Goal: Task Accomplishment & Management: Manage account settings

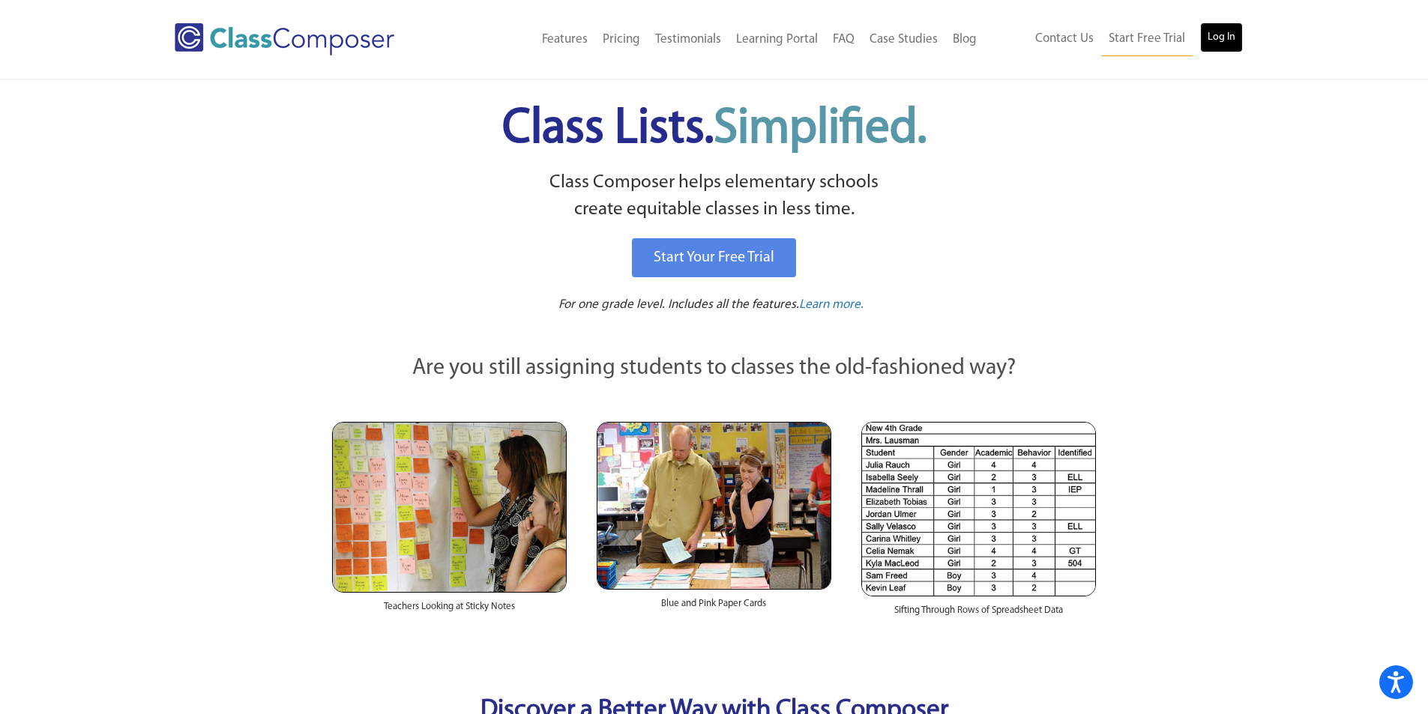
click at [1207, 34] on link "Log In" at bounding box center [1221, 37] width 43 height 30
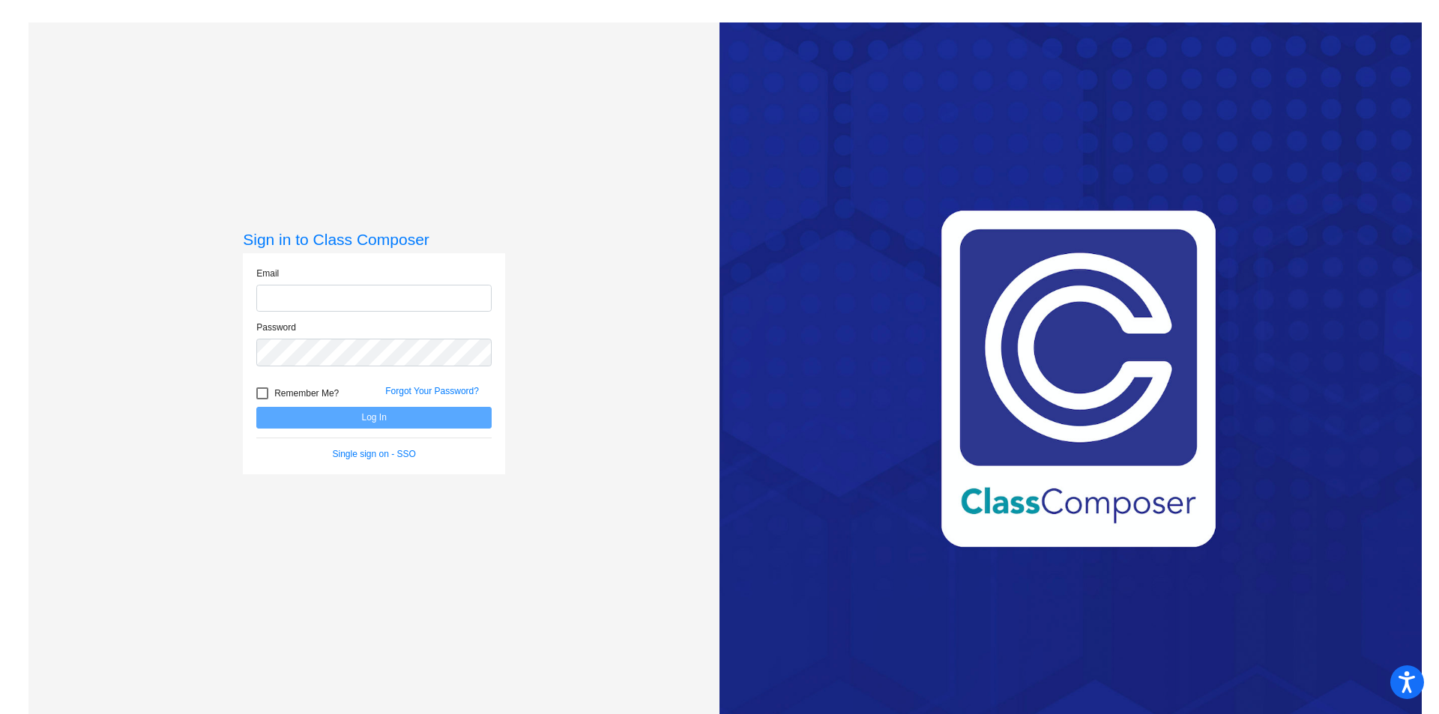
type input "[EMAIL_ADDRESS][DOMAIN_NAME]"
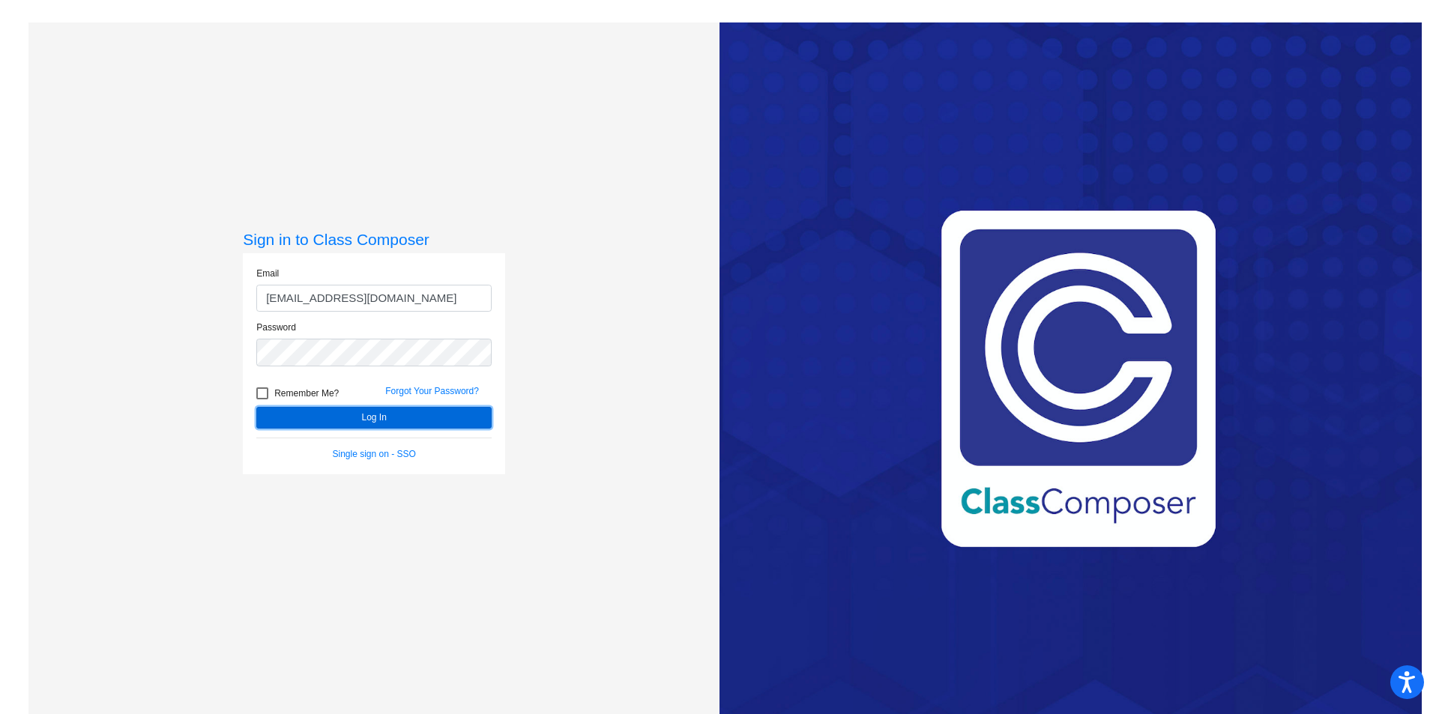
click at [345, 416] on button "Log In" at bounding box center [373, 418] width 235 height 22
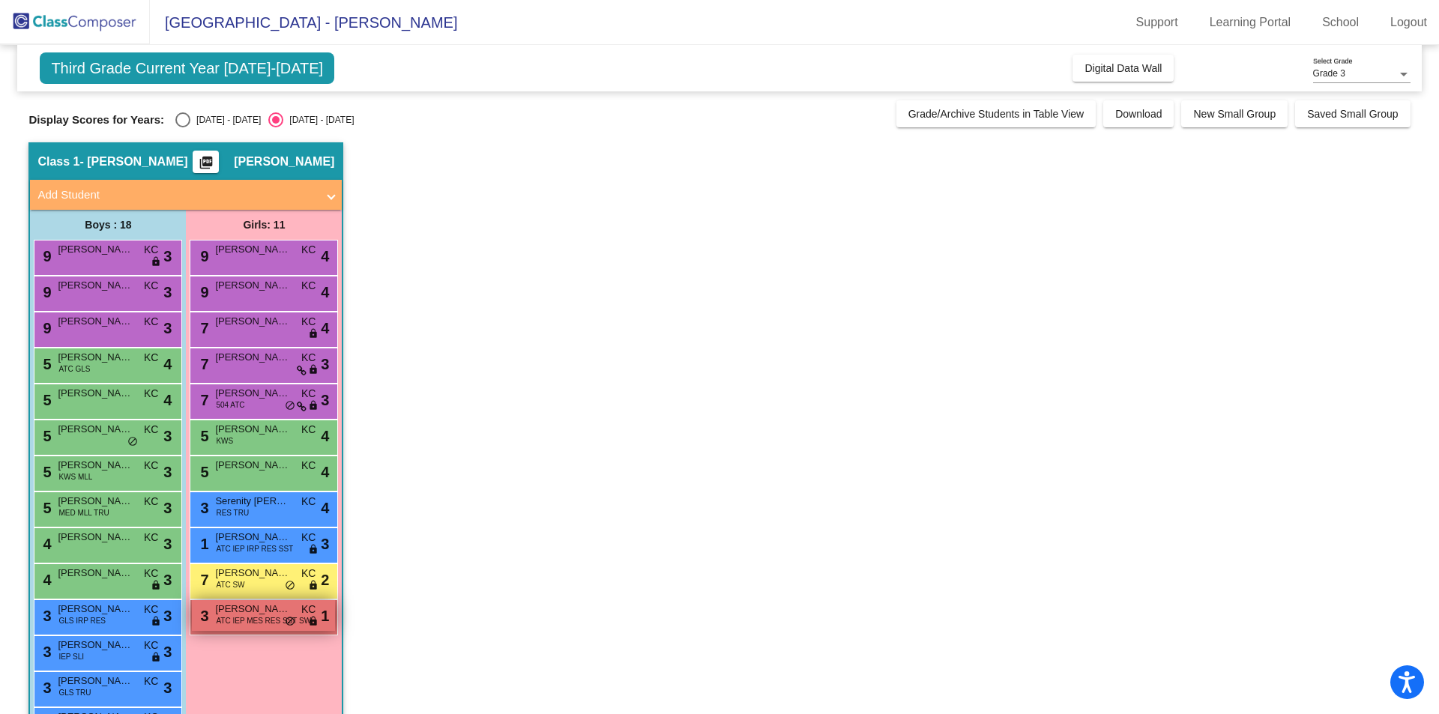
click at [276, 626] on span "ATC IEP MES RES SST SW" at bounding box center [263, 620] width 95 height 11
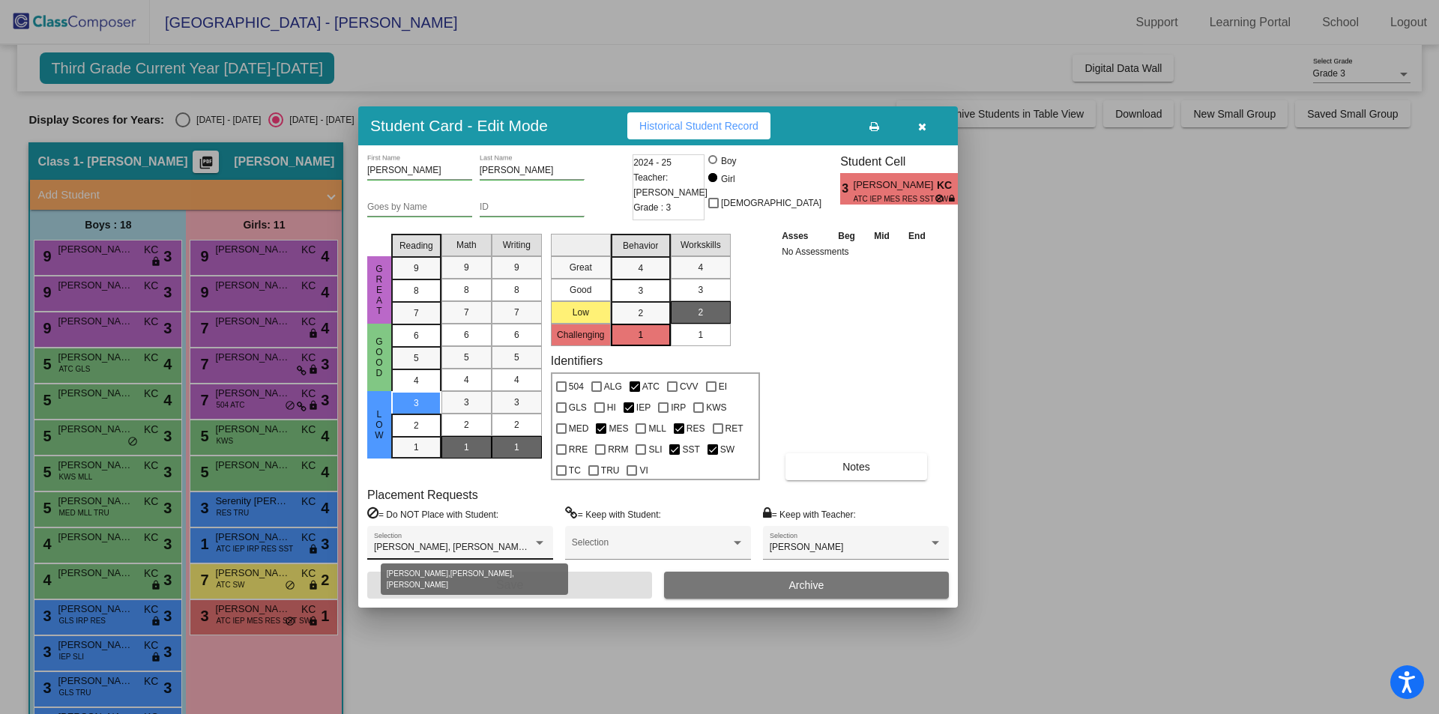
click at [540, 546] on div at bounding box center [539, 543] width 13 height 10
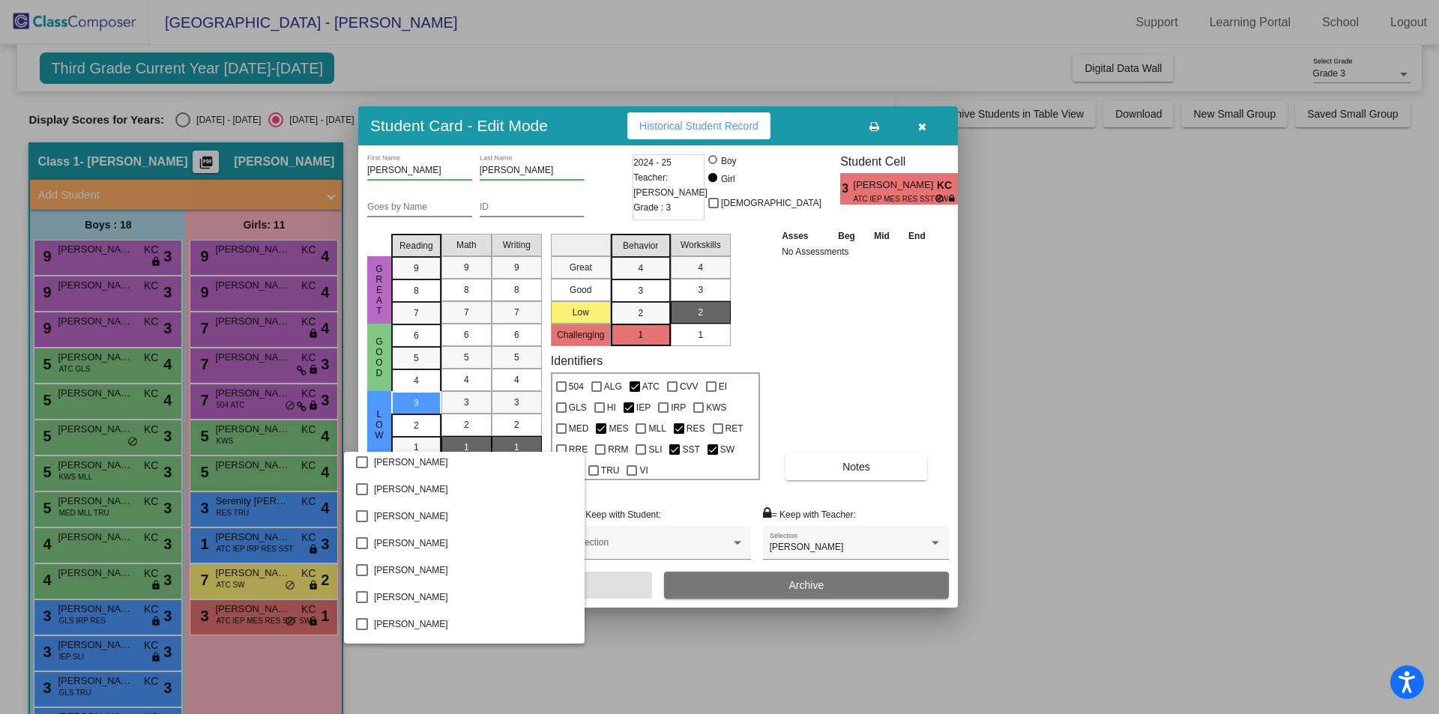
scroll to position [1049, 0]
click at [849, 366] on div at bounding box center [719, 357] width 1439 height 714
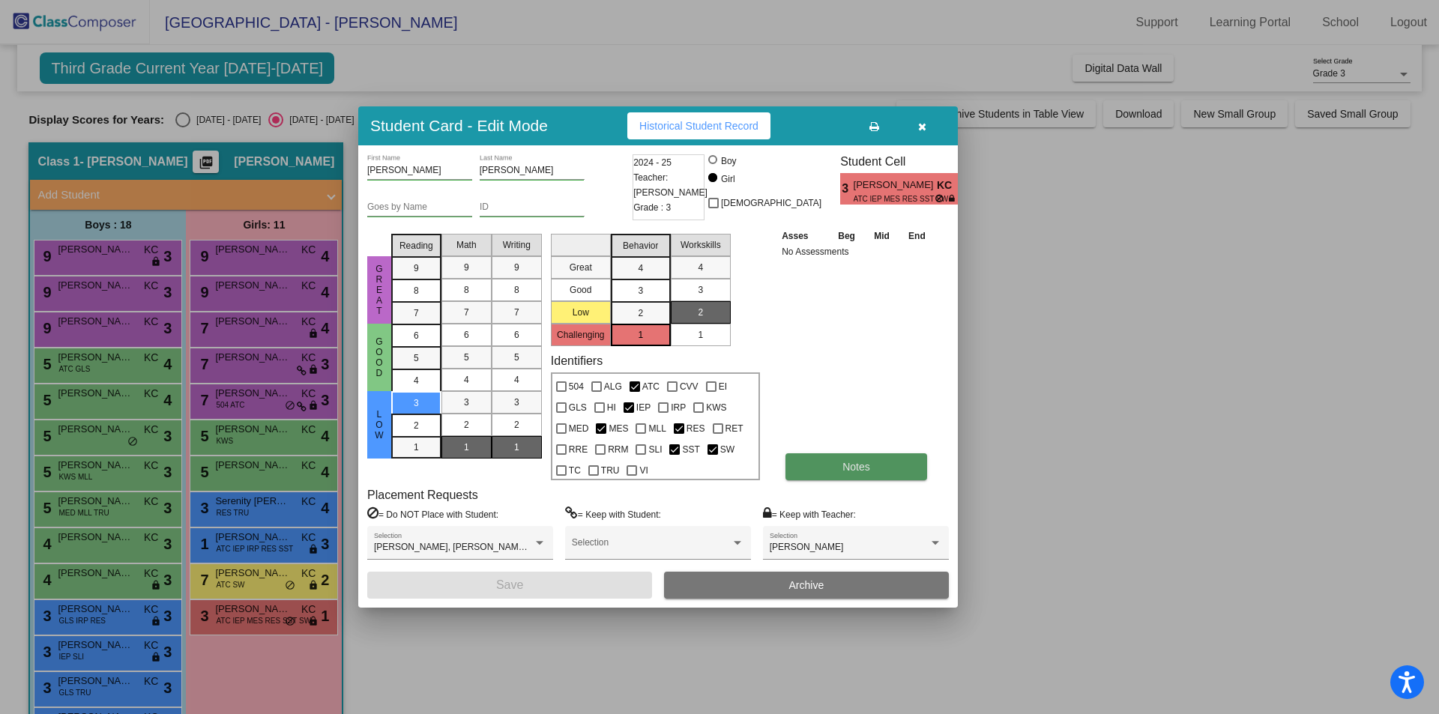
click at [854, 457] on button "Notes" at bounding box center [856, 466] width 142 height 27
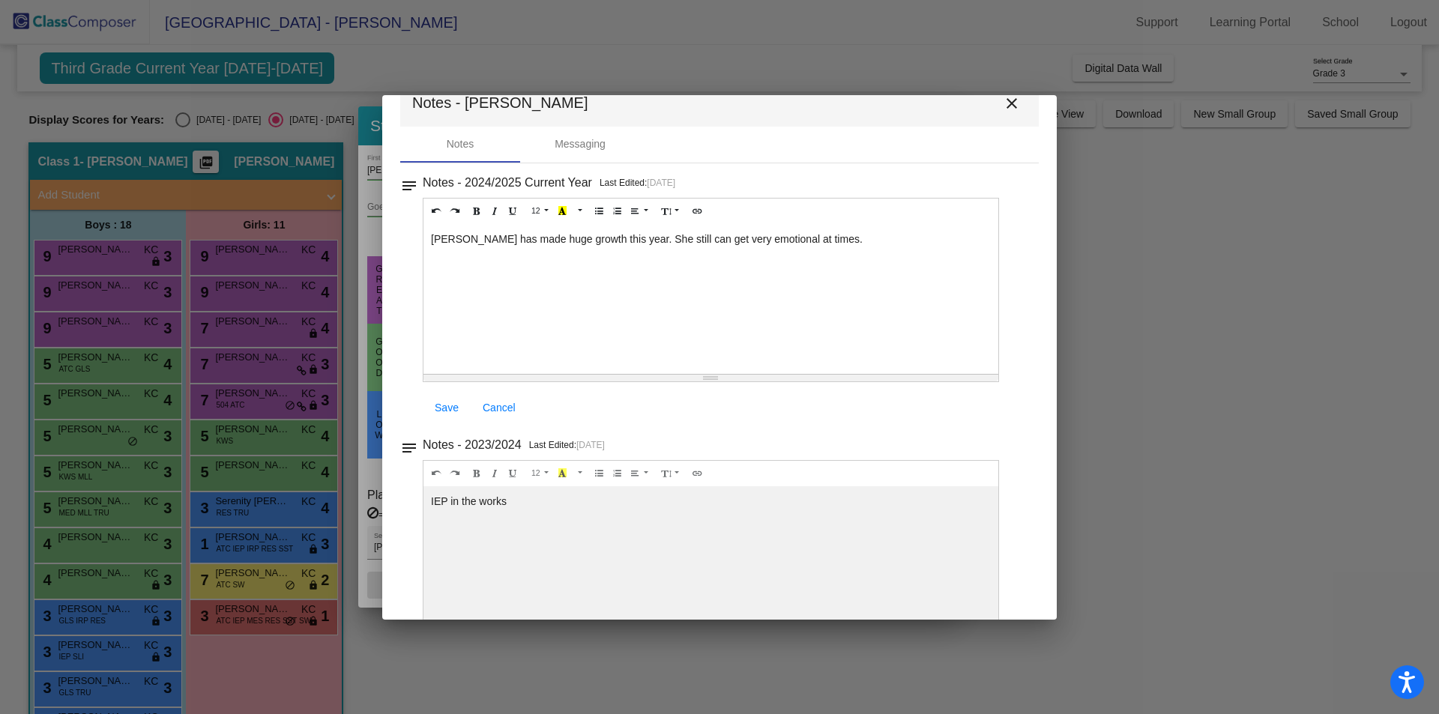
scroll to position [0, 0]
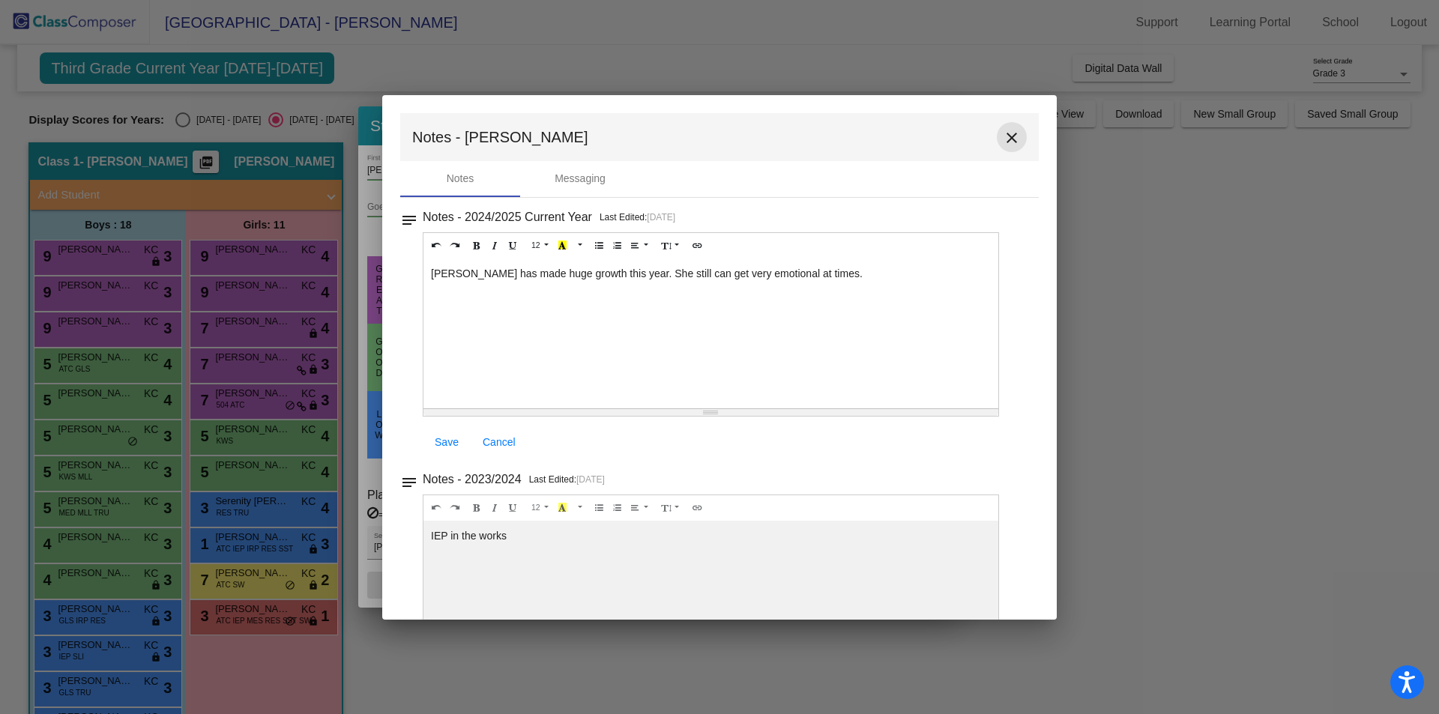
click at [1004, 132] on mat-icon "close" at bounding box center [1012, 138] width 18 height 18
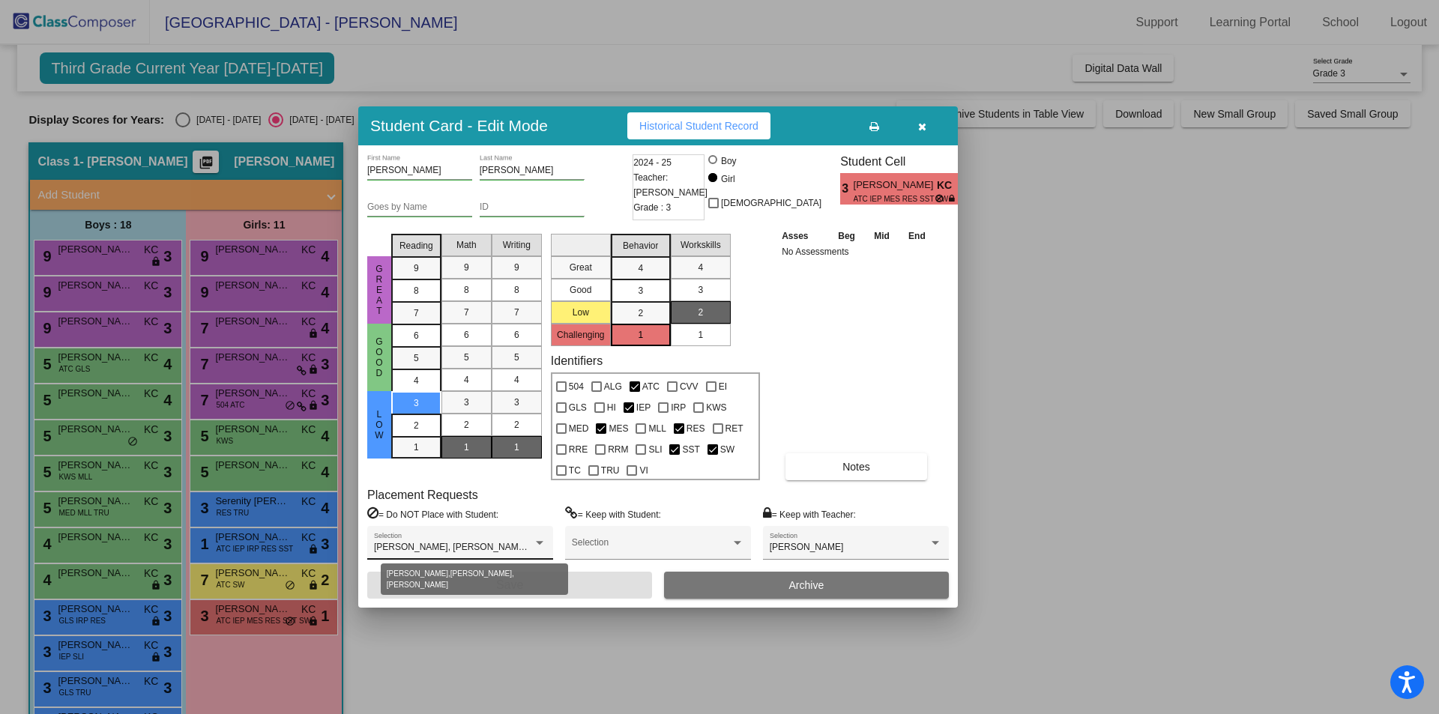
click at [534, 549] on div "[PERSON_NAME], [PERSON_NAME], [PERSON_NAME]" at bounding box center [460, 548] width 172 height 10
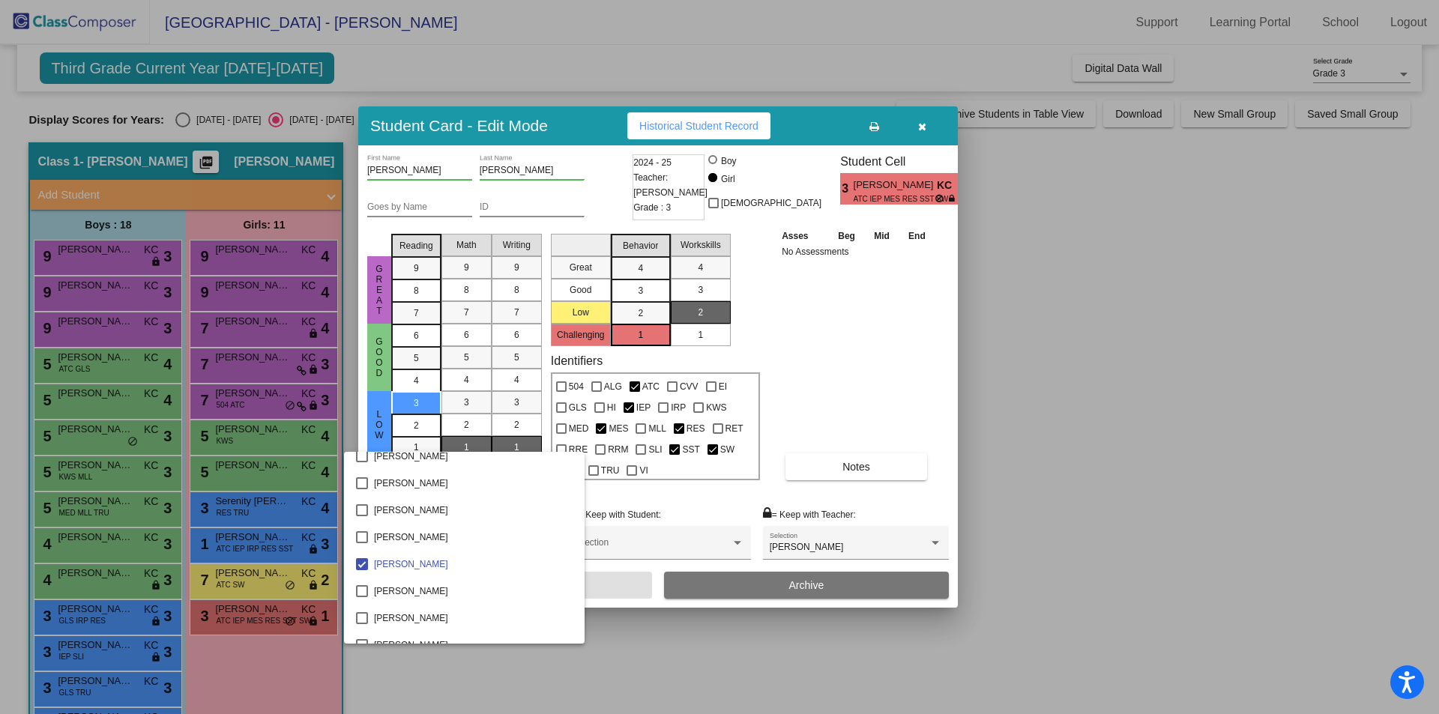
scroll to position [1090, 0]
click at [357, 536] on mat-pseudo-checkbox at bounding box center [362, 536] width 12 height 12
click at [876, 390] on div at bounding box center [719, 357] width 1439 height 714
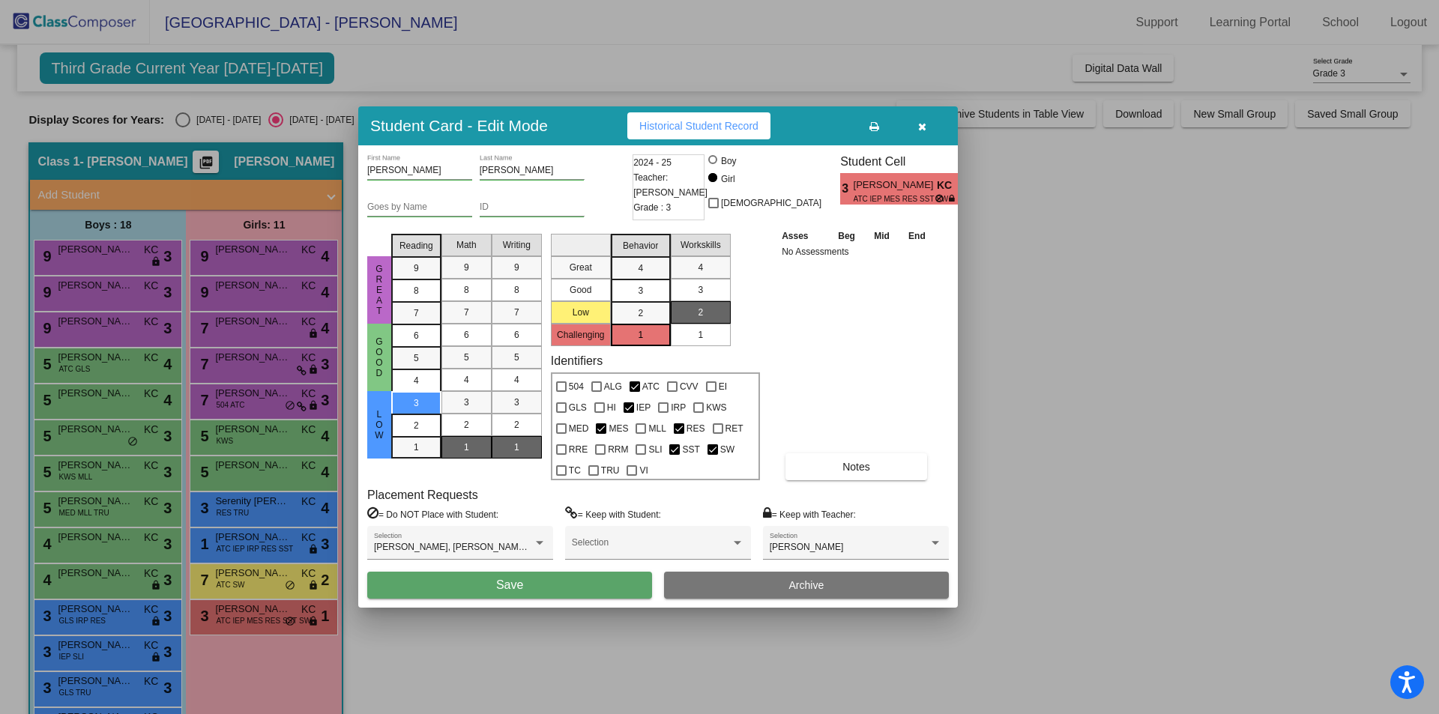
click at [933, 131] on button "button" at bounding box center [922, 125] width 48 height 27
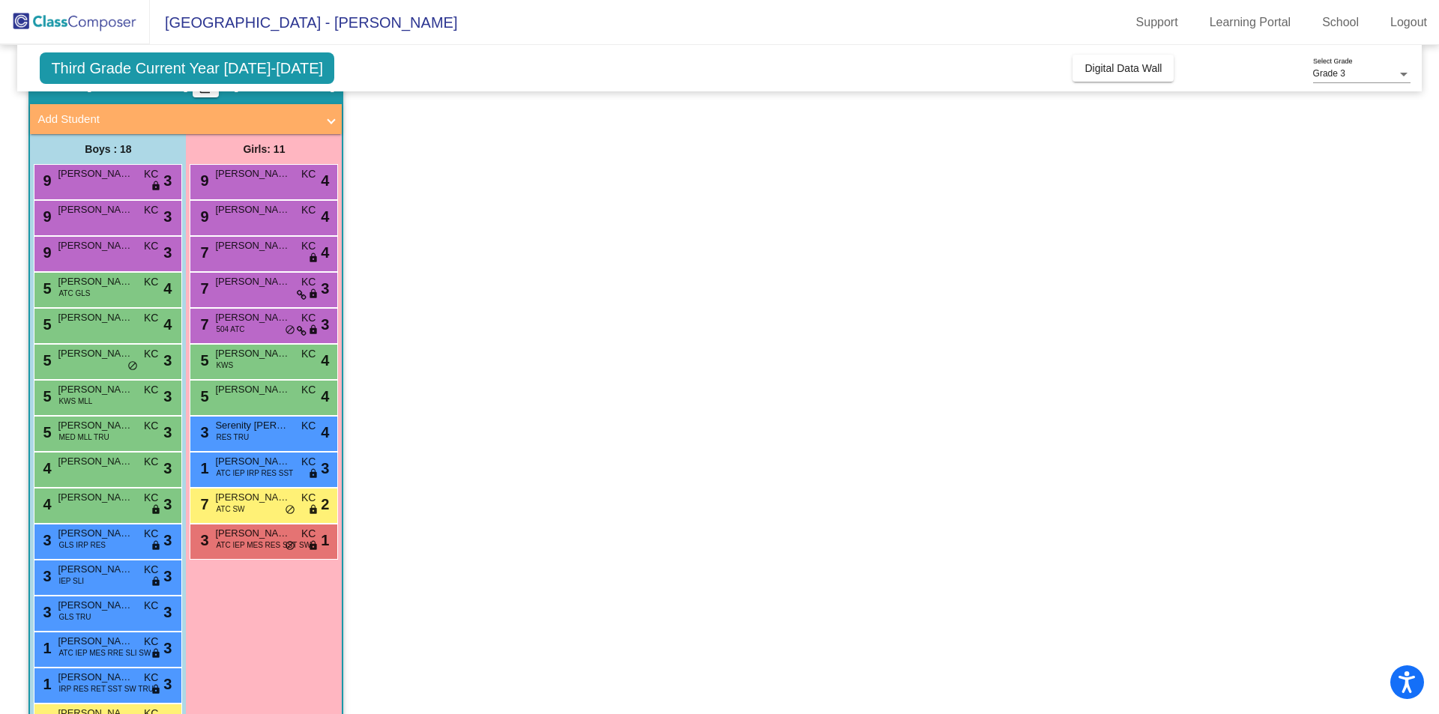
scroll to position [197, 0]
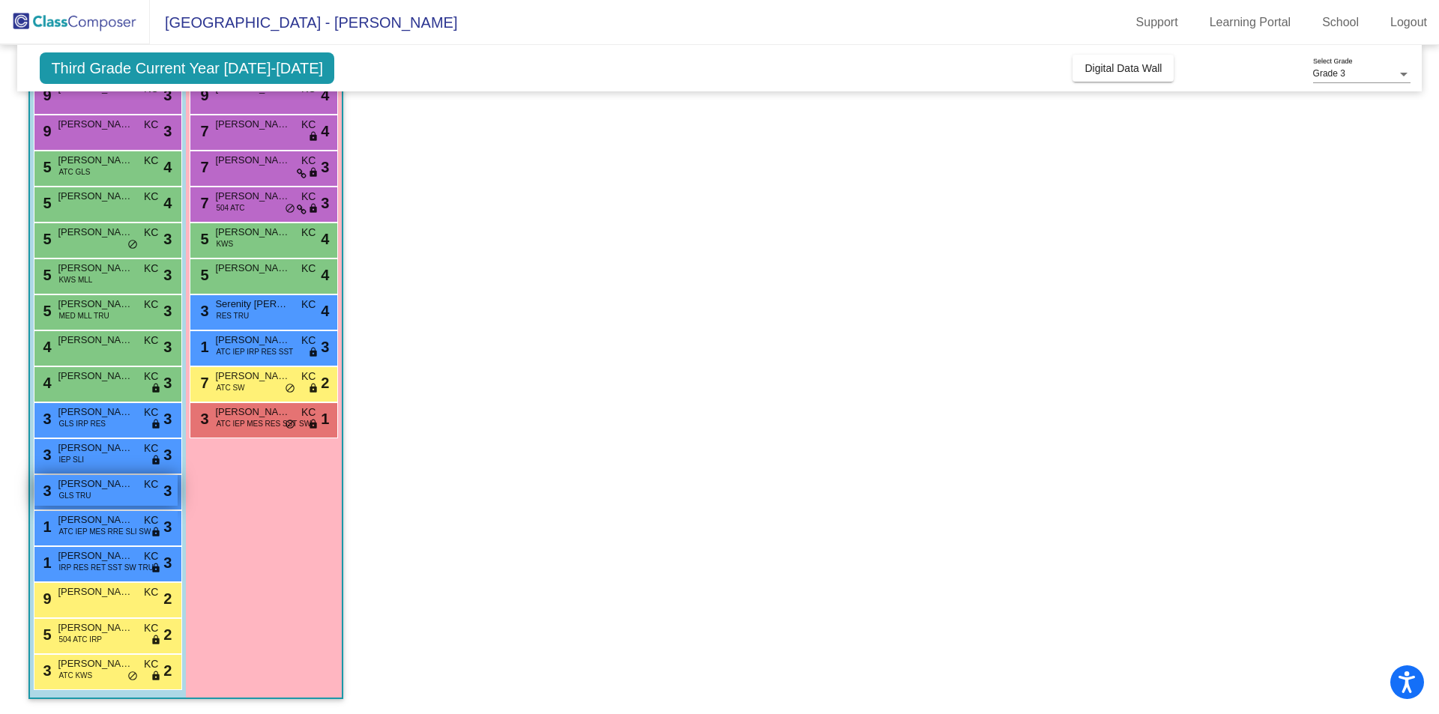
click at [83, 497] on span "GLS TRU" at bounding box center [74, 495] width 32 height 11
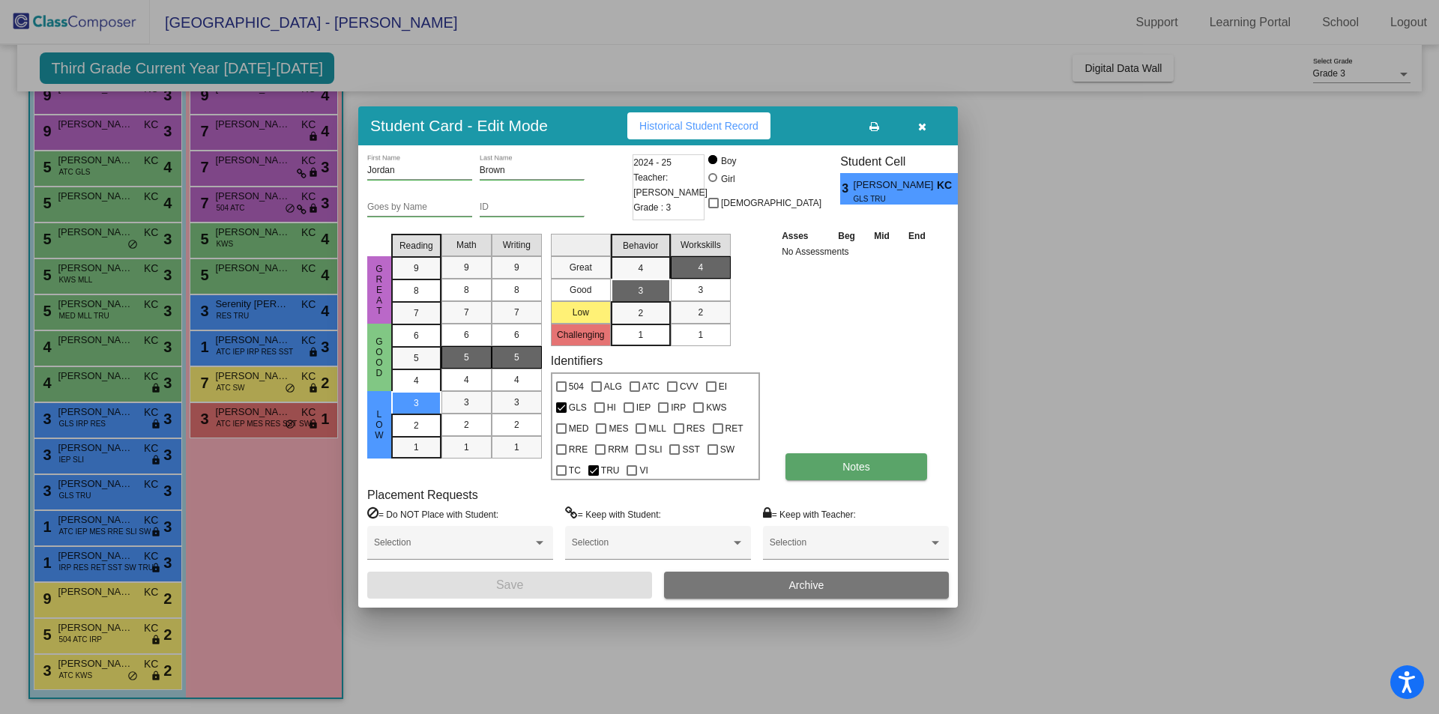
click at [881, 466] on button "Notes" at bounding box center [856, 466] width 142 height 27
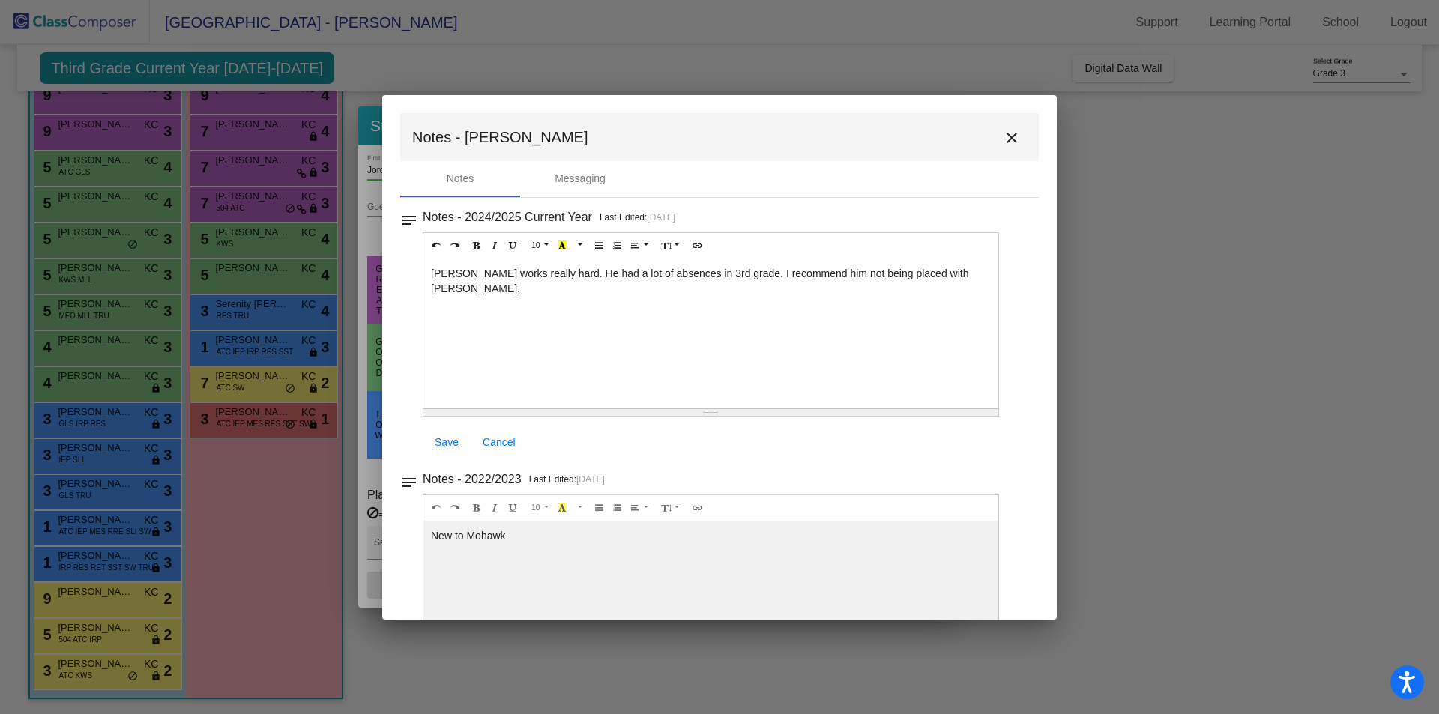
click at [1011, 135] on mat-icon "close" at bounding box center [1012, 138] width 18 height 18
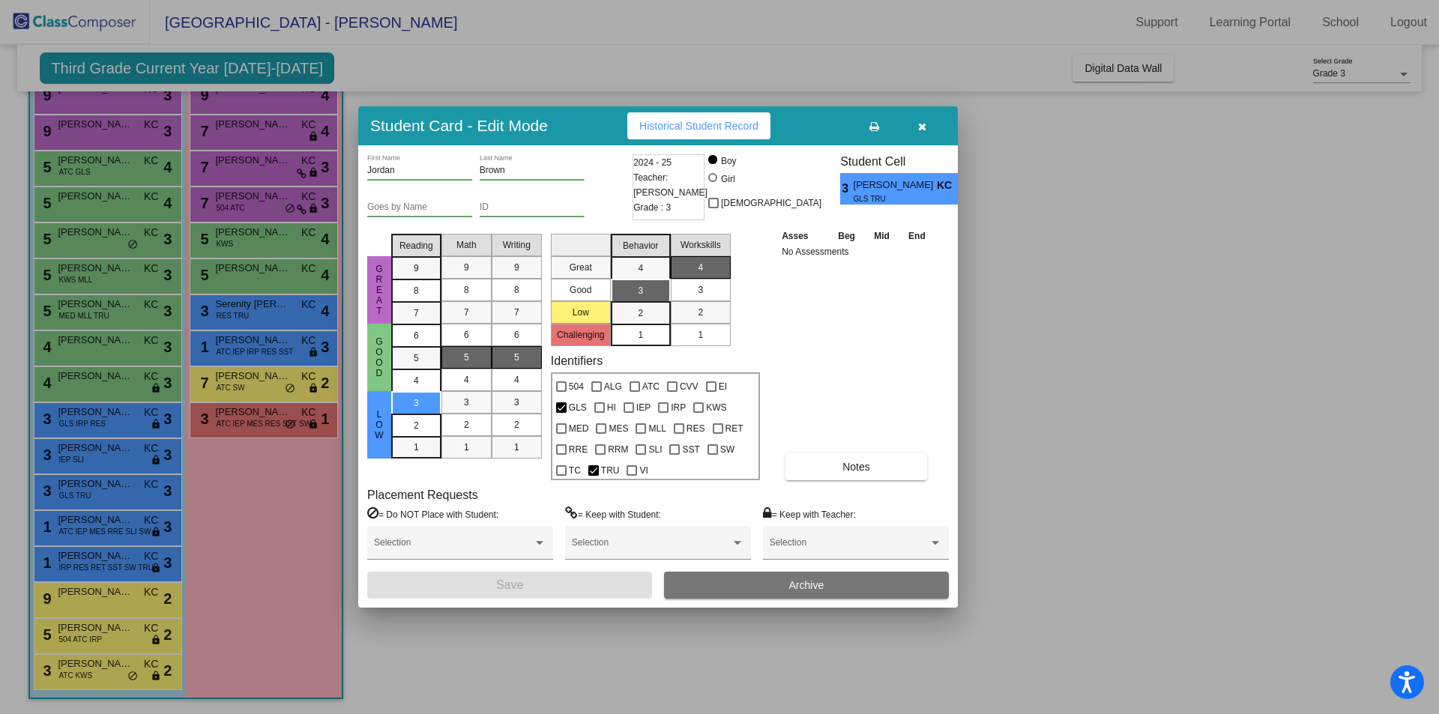
click at [1259, 281] on div at bounding box center [719, 357] width 1439 height 714
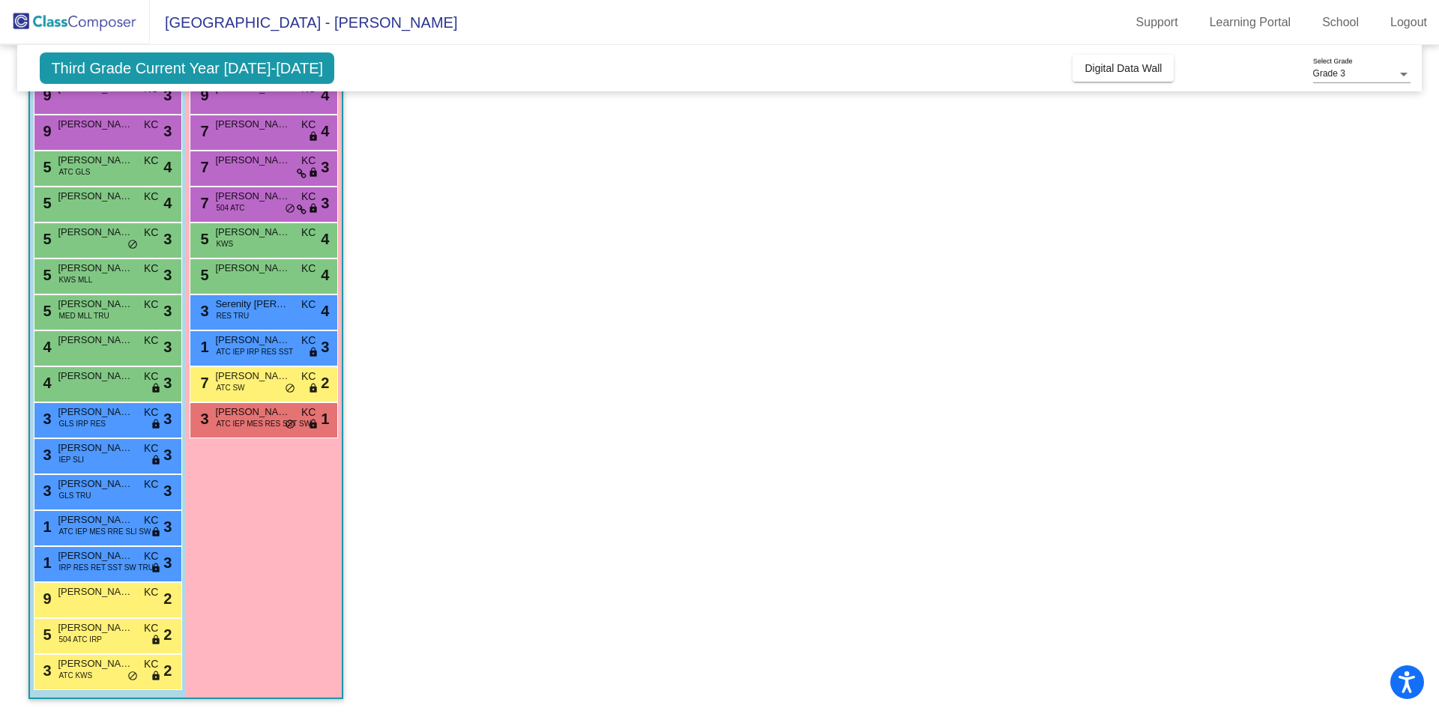
scroll to position [0, 0]
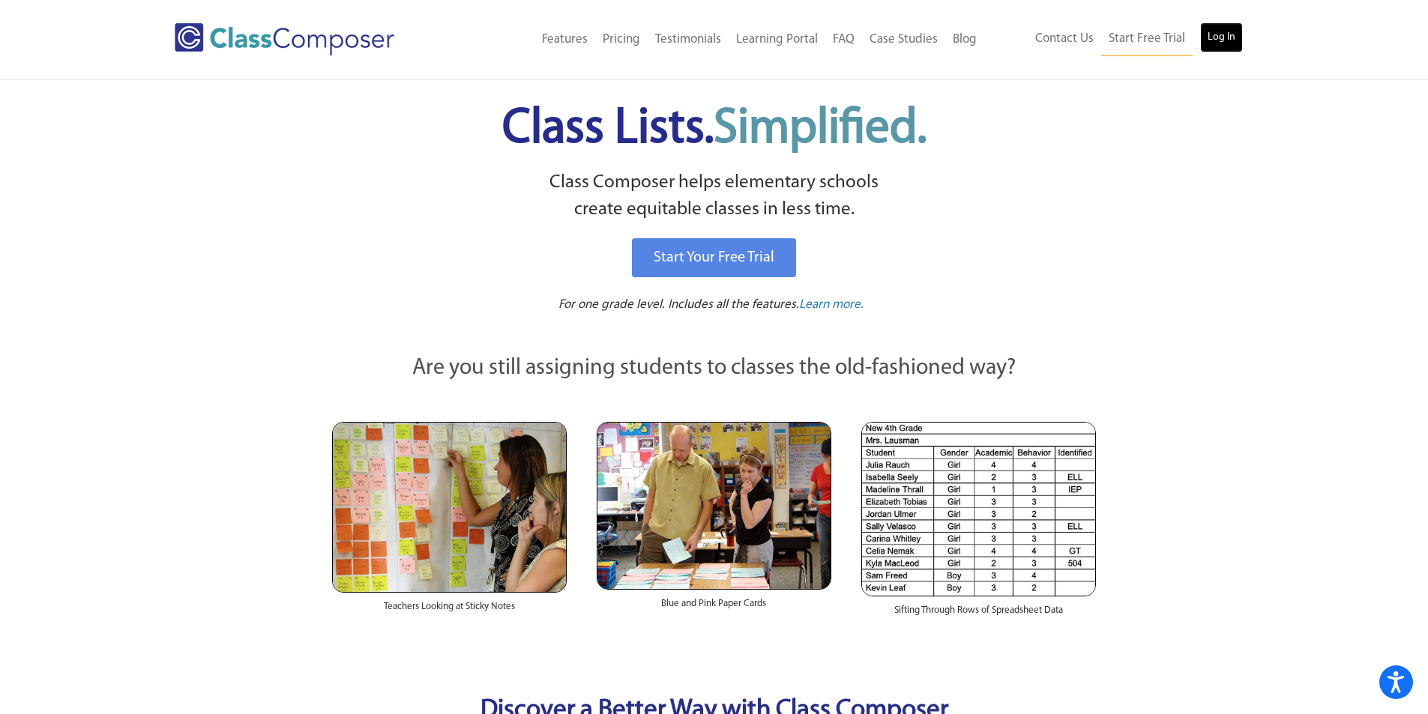
click at [1218, 39] on link "Log In" at bounding box center [1221, 37] width 43 height 30
